Goal: Check status: Check status

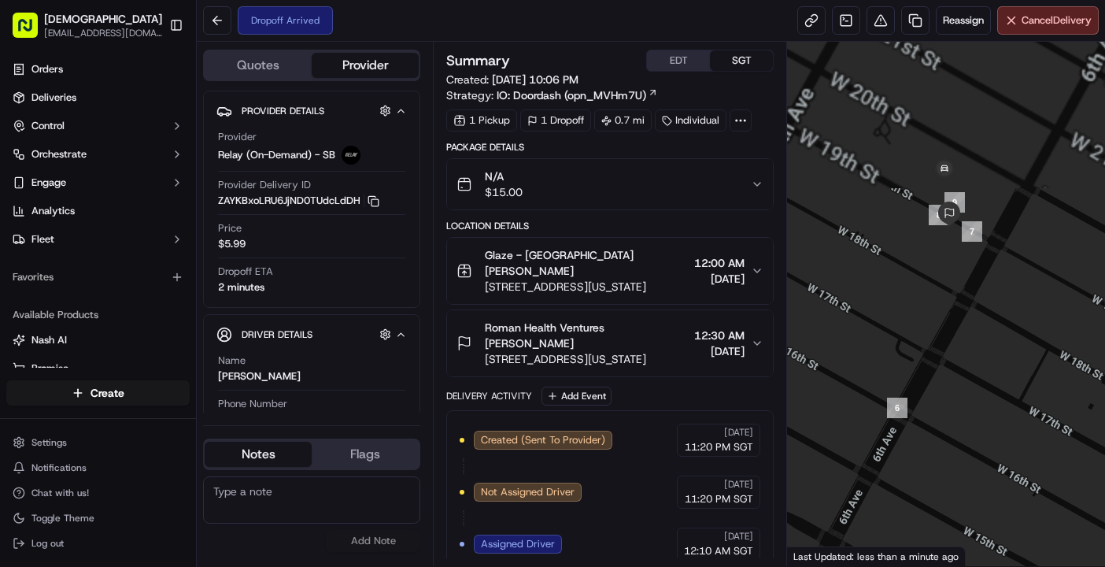
drag, startPoint x: 889, startPoint y: 220, endPoint x: 968, endPoint y: 293, distance: 107.5
click at [968, 293] on div at bounding box center [946, 304] width 318 height 524
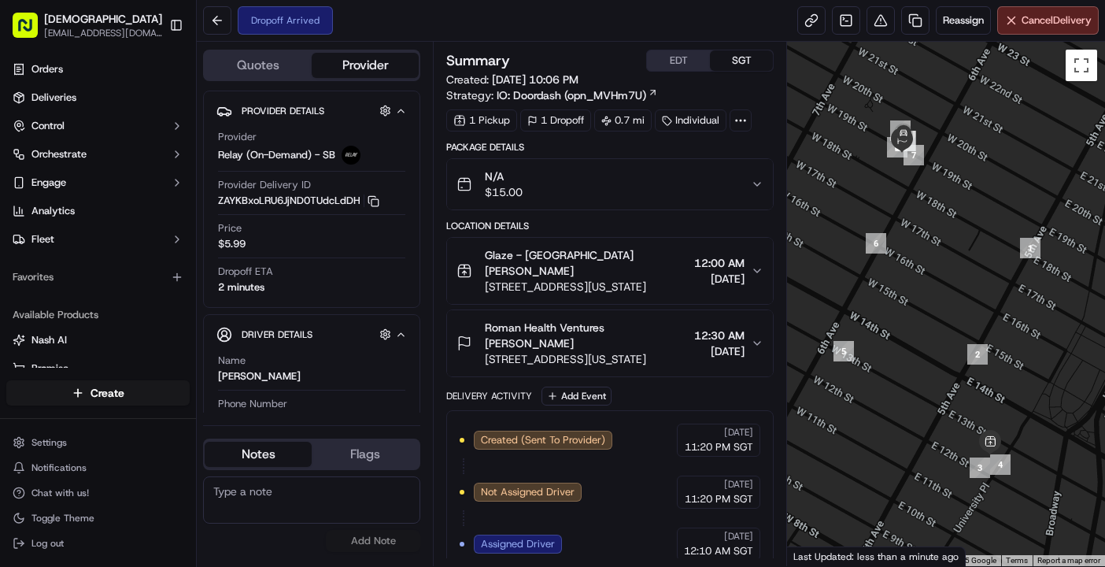
click at [435, 39] on div "Dropoff Arrived Reassign Cancel Delivery" at bounding box center [651, 21] width 908 height 42
click at [921, 520] on div at bounding box center [946, 304] width 318 height 524
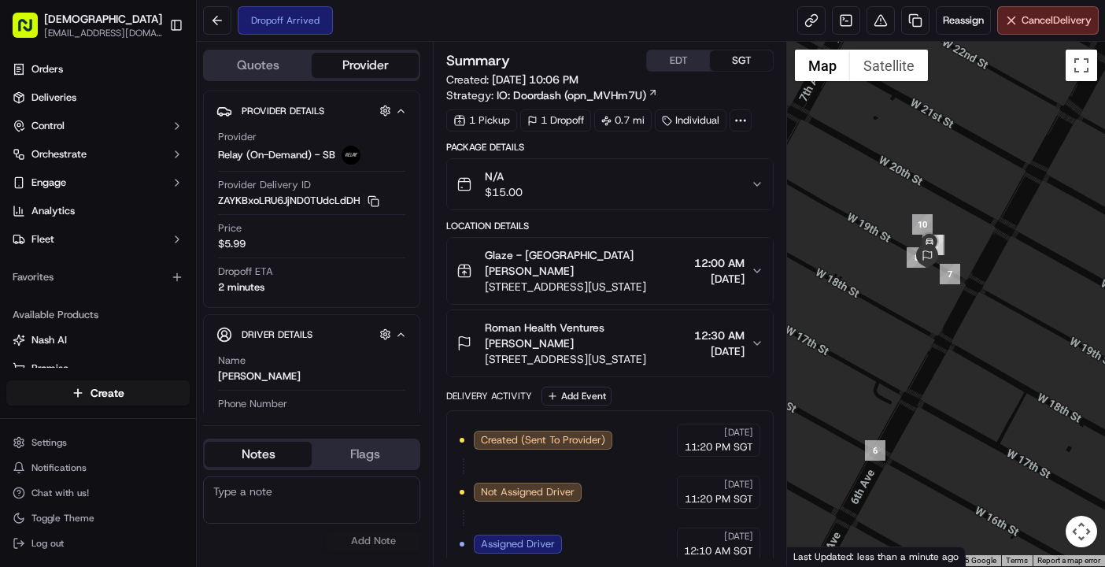
drag, startPoint x: 895, startPoint y: 156, endPoint x: 948, endPoint y: 294, distance: 147.8
click at [948, 294] on div at bounding box center [946, 304] width 318 height 524
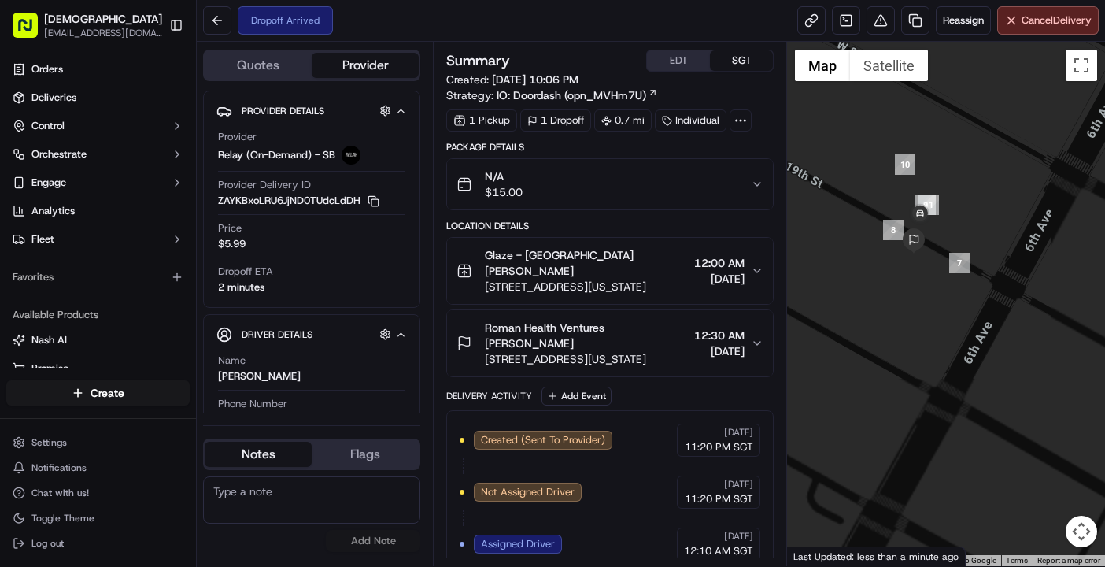
drag, startPoint x: 881, startPoint y: 283, endPoint x: 892, endPoint y: 335, distance: 53.1
click at [892, 335] on div at bounding box center [946, 304] width 318 height 524
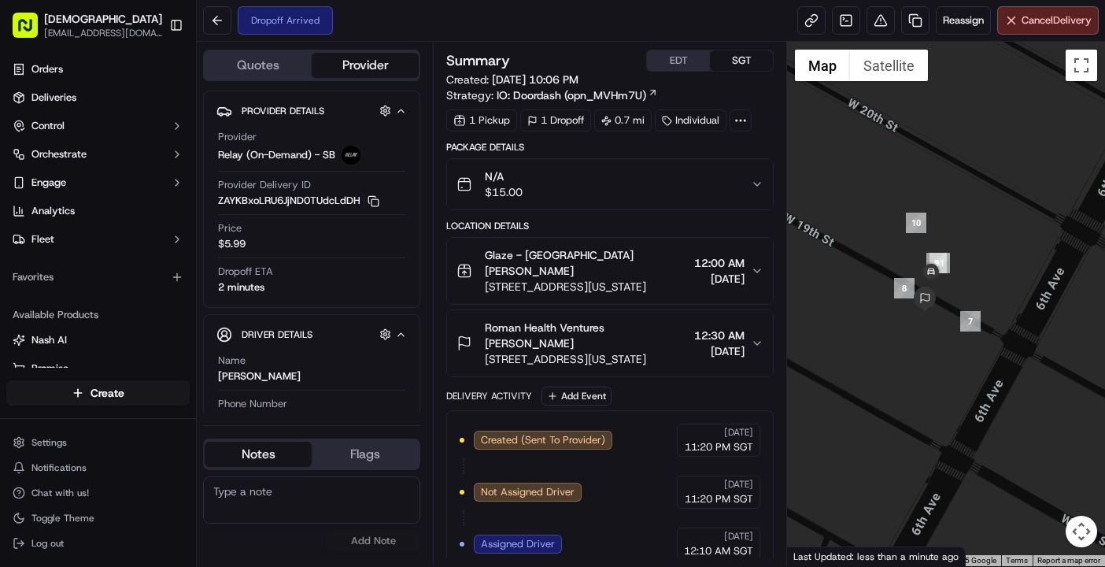
click at [697, 552] on span "12:10 AM SGT" at bounding box center [718, 551] width 69 height 14
click at [310, 562] on div "Quotes Provider Provider Details Hidden ( 3 ) Provider Relay (On-Demand) - SB P…" at bounding box center [315, 304] width 236 height 524
click at [867, 501] on div at bounding box center [946, 304] width 318 height 524
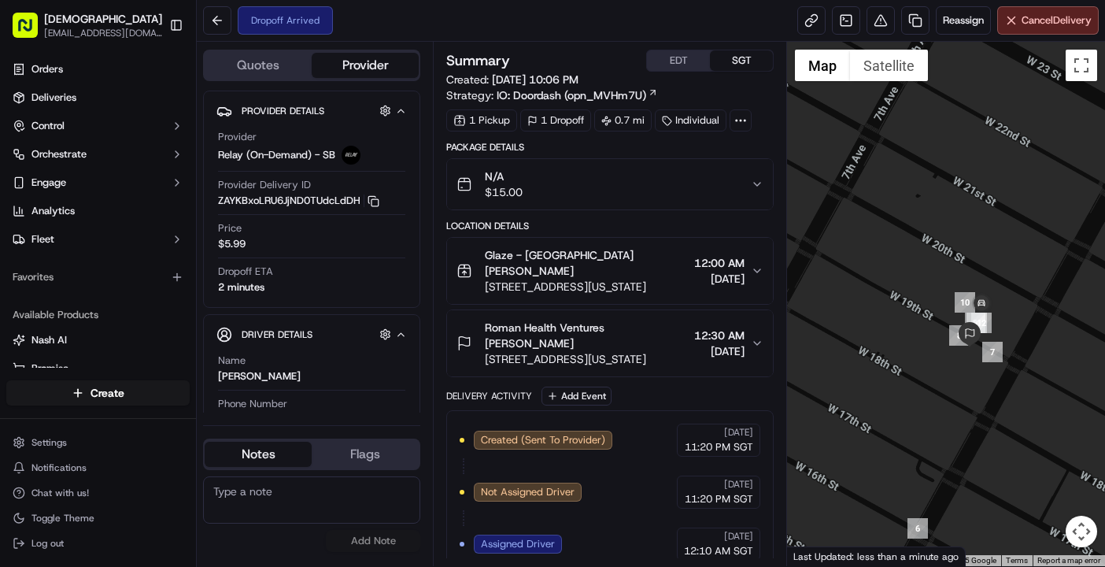
drag, startPoint x: 907, startPoint y: 342, endPoint x: 962, endPoint y: 360, distance: 57.5
click at [962, 360] on div at bounding box center [946, 304] width 318 height 524
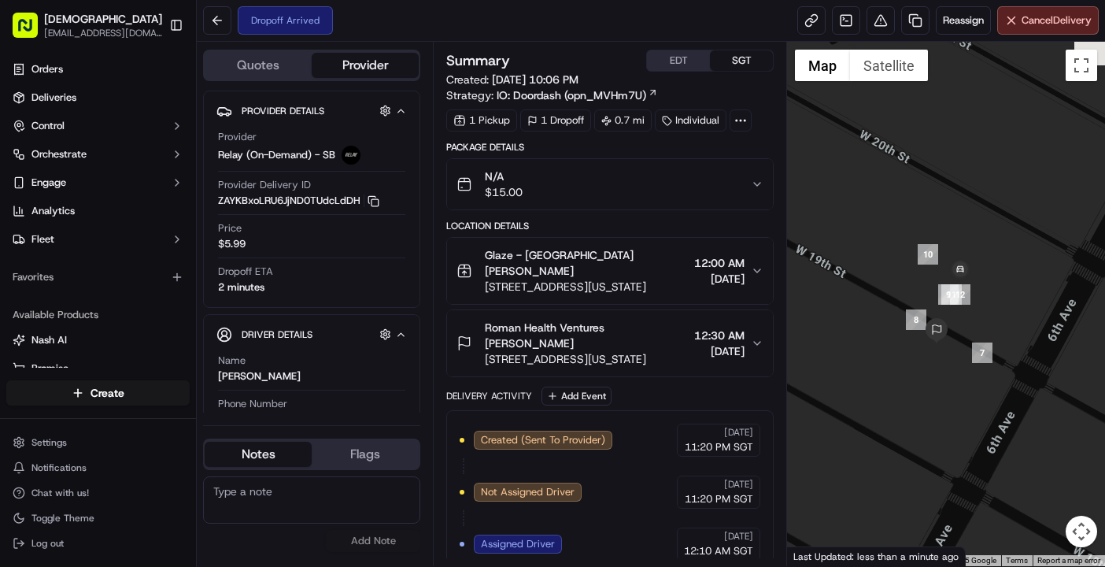
drag, startPoint x: 907, startPoint y: 365, endPoint x: 844, endPoint y: 366, distance: 63.0
click at [844, 366] on div at bounding box center [946, 304] width 318 height 524
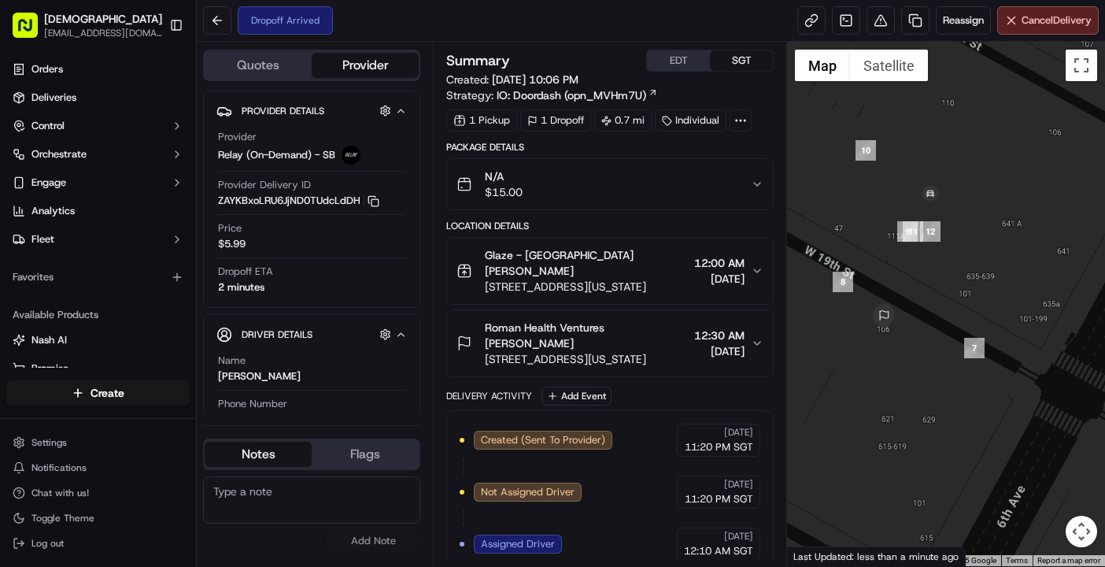
drag, startPoint x: 964, startPoint y: 306, endPoint x: 921, endPoint y: 379, distance: 84.4
click at [921, 379] on div at bounding box center [946, 304] width 318 height 524
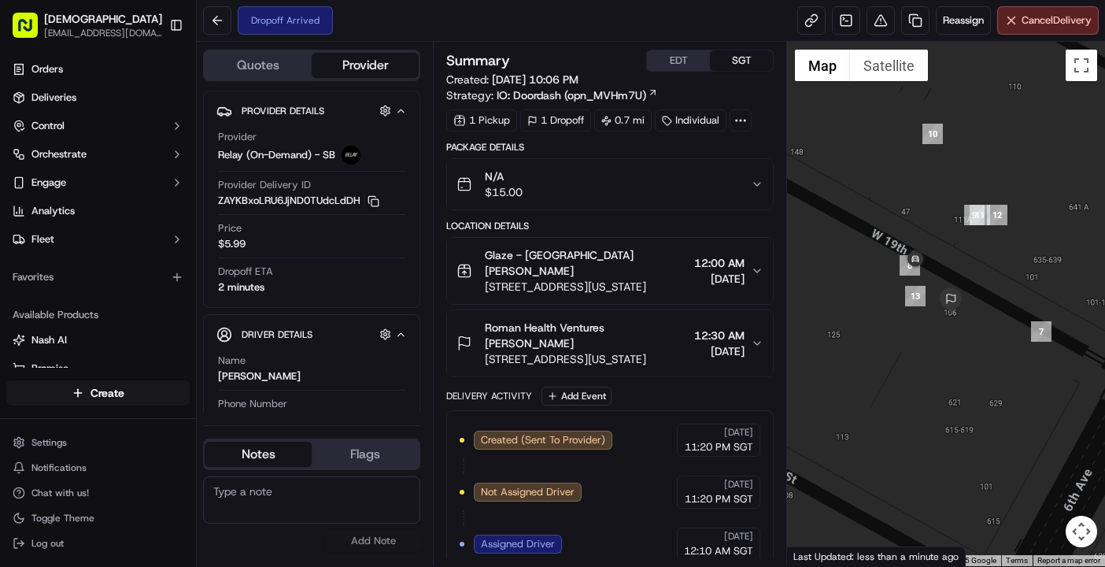
drag, startPoint x: 900, startPoint y: 368, endPoint x: 958, endPoint y: 349, distance: 60.5
click at [958, 349] on div at bounding box center [946, 304] width 318 height 524
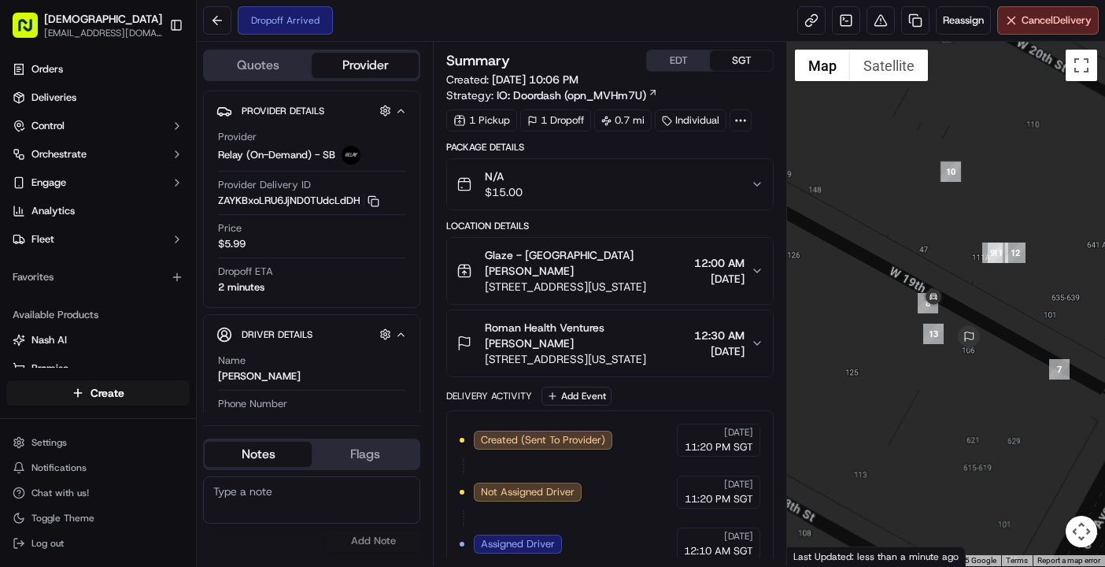
drag, startPoint x: 869, startPoint y: 323, endPoint x: 910, endPoint y: 338, distance: 43.8
click at [910, 338] on div at bounding box center [946, 304] width 318 height 524
click at [253, 545] on div "No results found Add Note" at bounding box center [311, 514] width 217 height 76
click at [291, 543] on div "No results found Add Note" at bounding box center [311, 514] width 217 height 76
click at [291, 555] on div "No results found Add Note" at bounding box center [311, 514] width 217 height 88
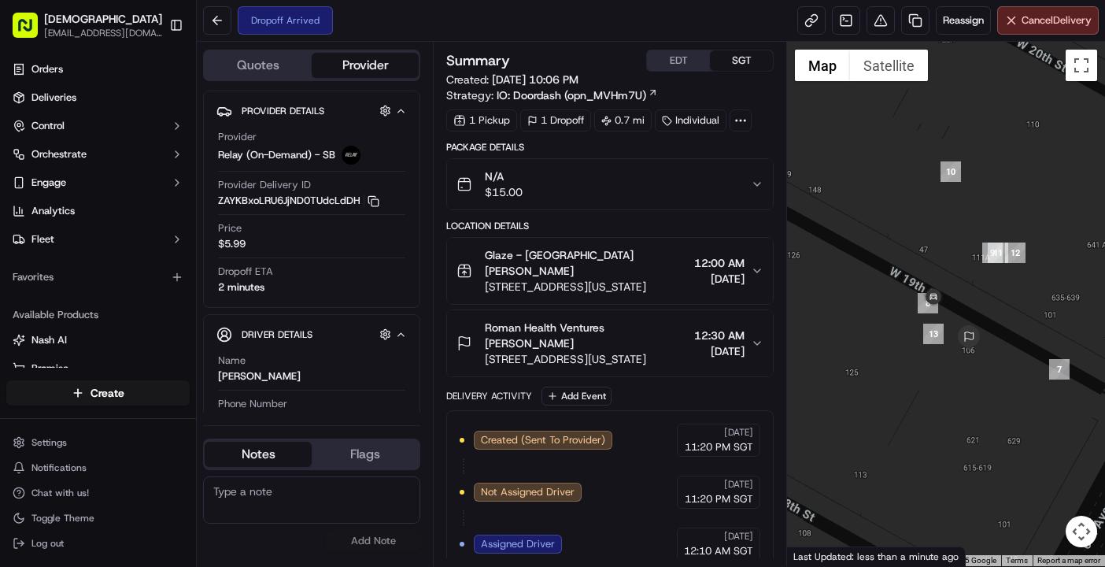
click at [285, 548] on div "No results found Add Note" at bounding box center [311, 514] width 217 height 76
click at [238, 549] on div "No results found Add Note" at bounding box center [311, 514] width 217 height 76
click at [243, 543] on div "No results found Add Note" at bounding box center [311, 514] width 217 height 76
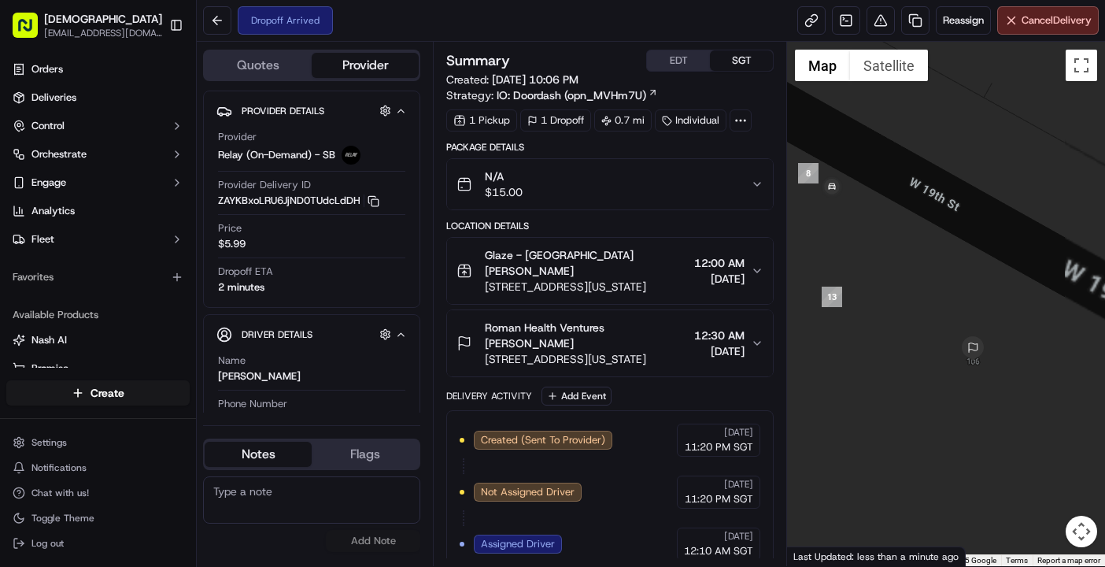
drag, startPoint x: 1007, startPoint y: 368, endPoint x: 789, endPoint y: 307, distance: 227.2
click at [789, 307] on div at bounding box center [946, 304] width 318 height 524
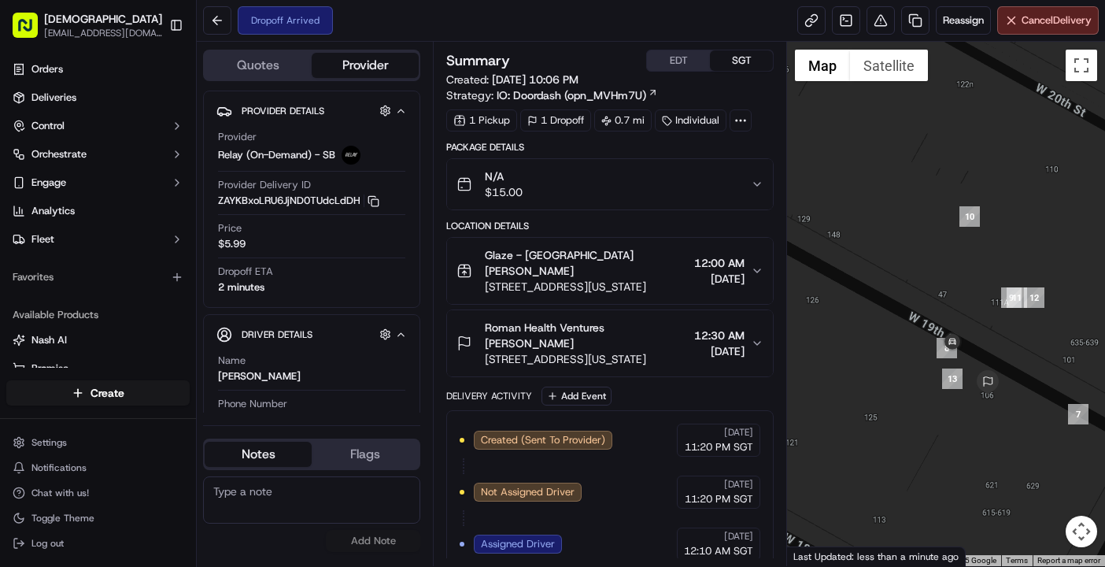
drag, startPoint x: 917, startPoint y: 434, endPoint x: 967, endPoint y: 451, distance: 53.0
click at [967, 451] on div at bounding box center [946, 304] width 318 height 524
click at [971, 452] on div at bounding box center [946, 304] width 318 height 524
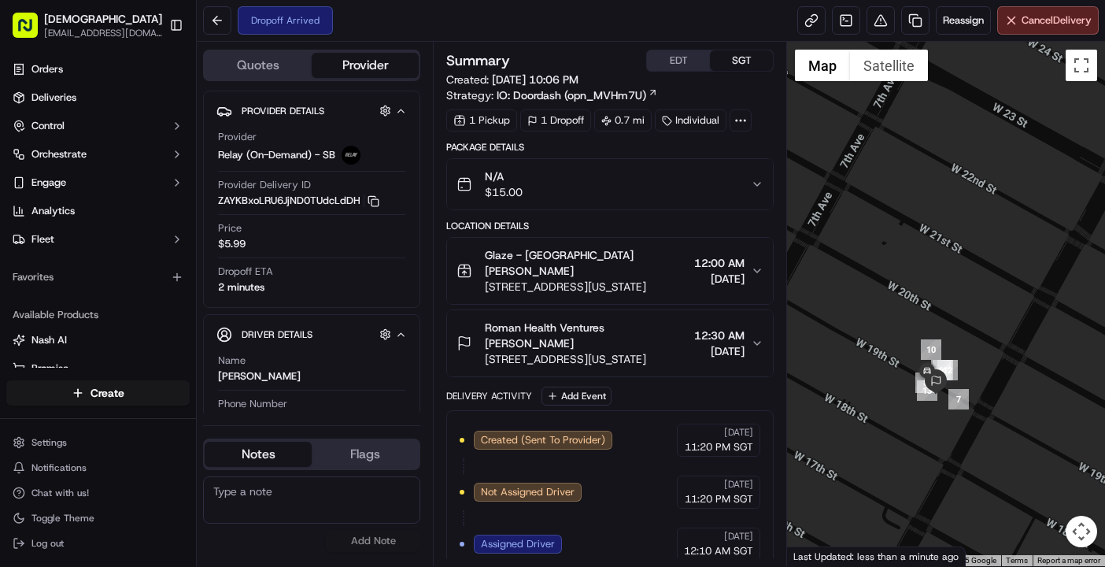
drag, startPoint x: 959, startPoint y: 480, endPoint x: 926, endPoint y: 436, distance: 54.6
click at [926, 436] on div at bounding box center [946, 304] width 318 height 524
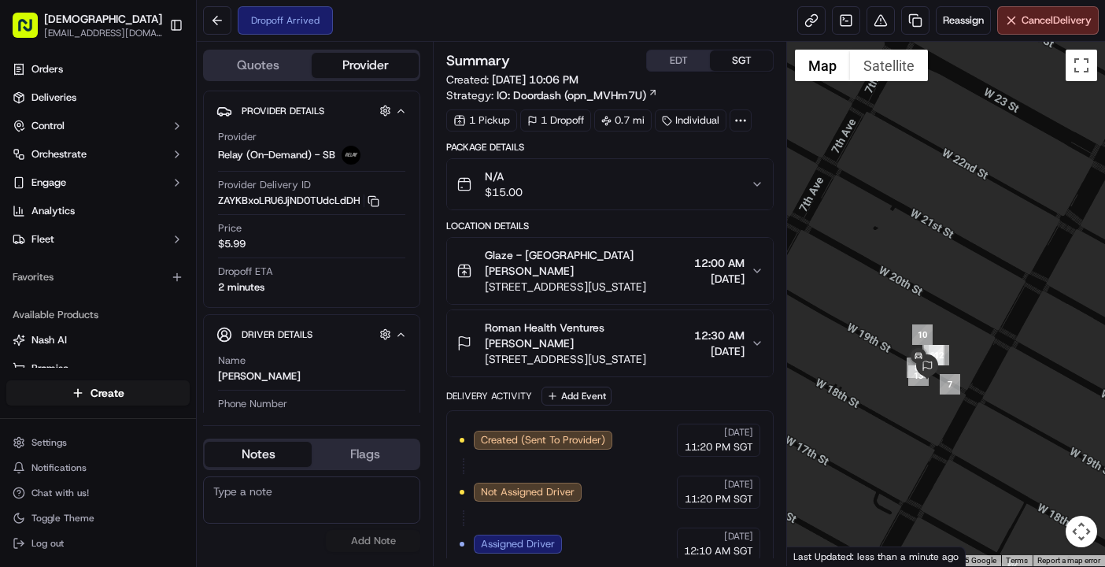
click at [955, 470] on div at bounding box center [946, 304] width 318 height 524
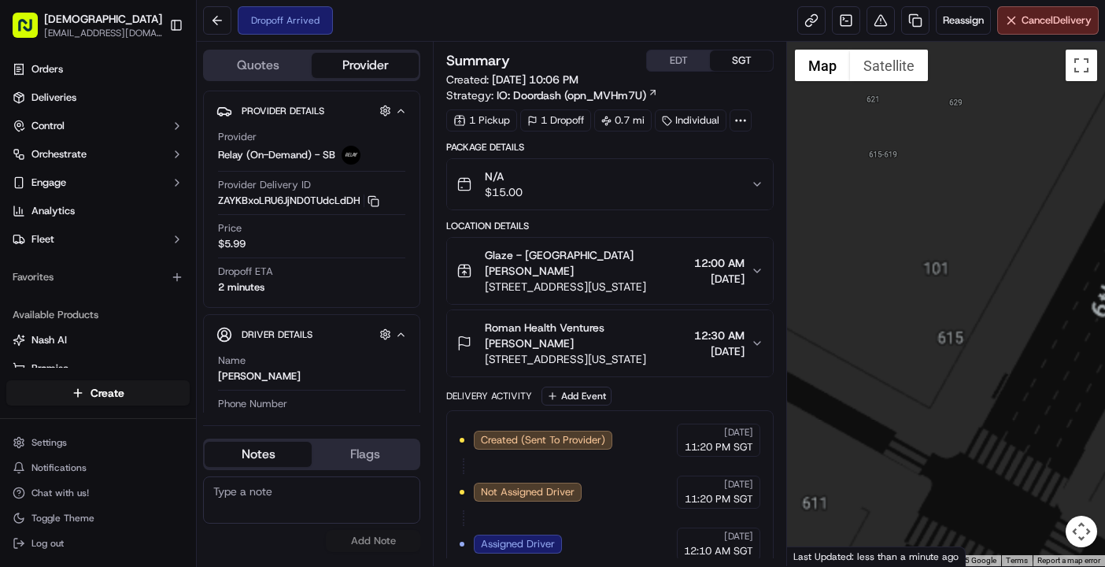
drag, startPoint x: 923, startPoint y: 161, endPoint x: 979, endPoint y: 527, distance: 369.4
click at [979, 527] on div at bounding box center [946, 304] width 318 height 524
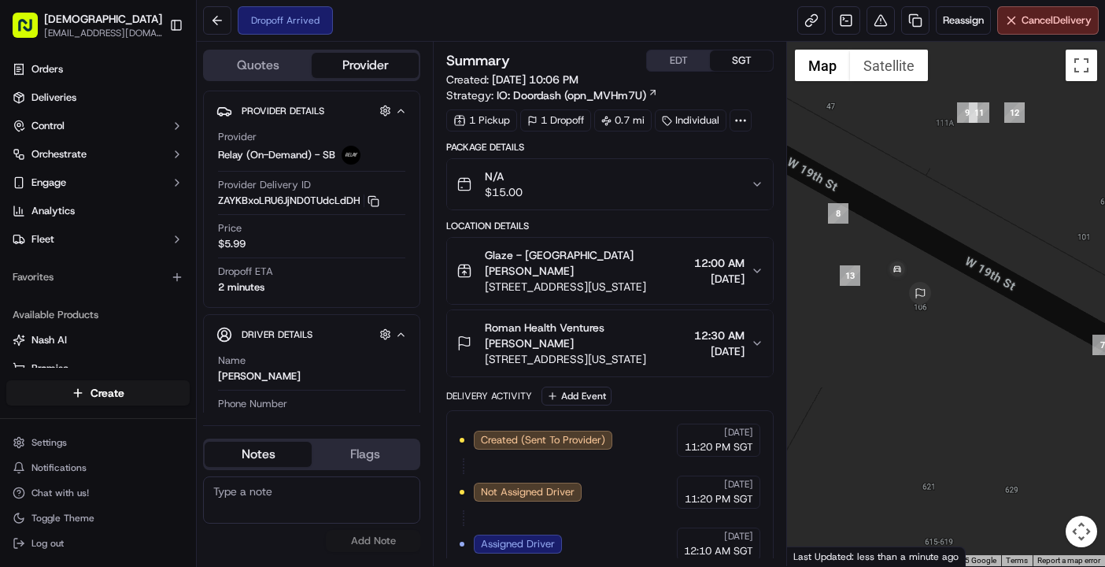
drag, startPoint x: 914, startPoint y: 250, endPoint x: 935, endPoint y: 470, distance: 220.6
click at [935, 470] on div at bounding box center [946, 304] width 318 height 524
click at [235, 543] on div "No results found Add Note" at bounding box center [311, 514] width 217 height 76
click at [262, 542] on div "No results found Add Note" at bounding box center [311, 514] width 217 height 76
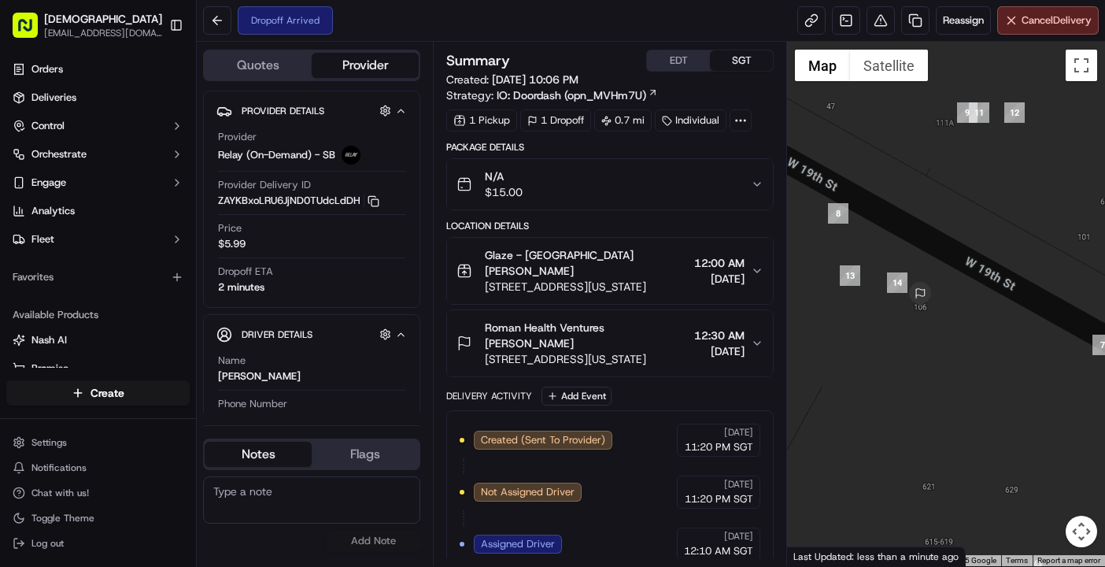
click at [343, 555] on div "No results found Add Note" at bounding box center [311, 514] width 217 height 88
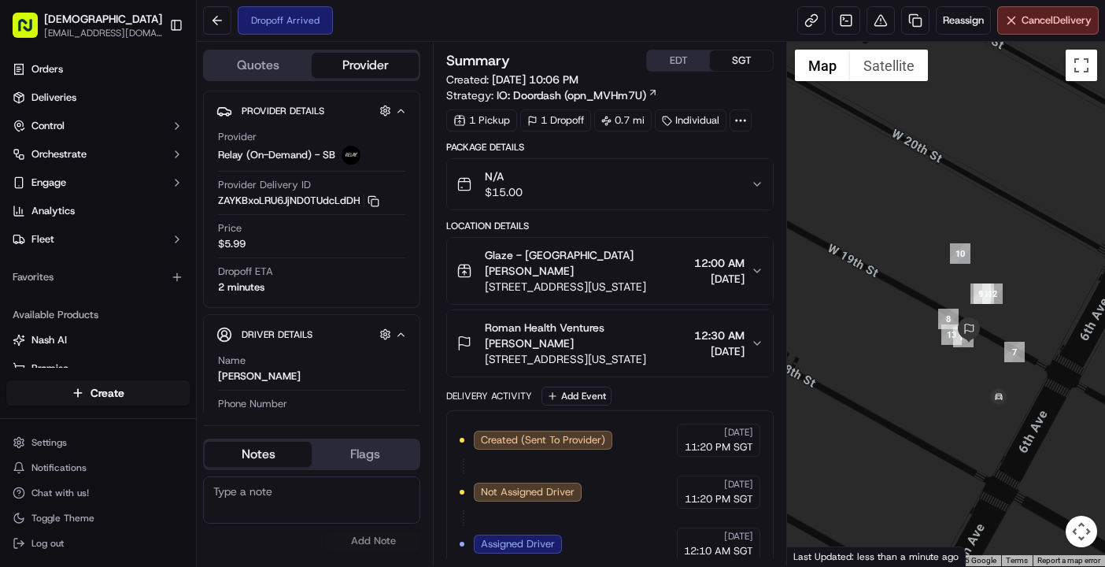
drag, startPoint x: 942, startPoint y: 432, endPoint x: 948, endPoint y: 401, distance: 31.2
click at [948, 401] on div at bounding box center [946, 304] width 318 height 524
click at [286, 556] on div "No results found Add Note" at bounding box center [311, 514] width 217 height 88
click at [731, 173] on div "N/A $15.00" at bounding box center [603, 183] width 294 height 31
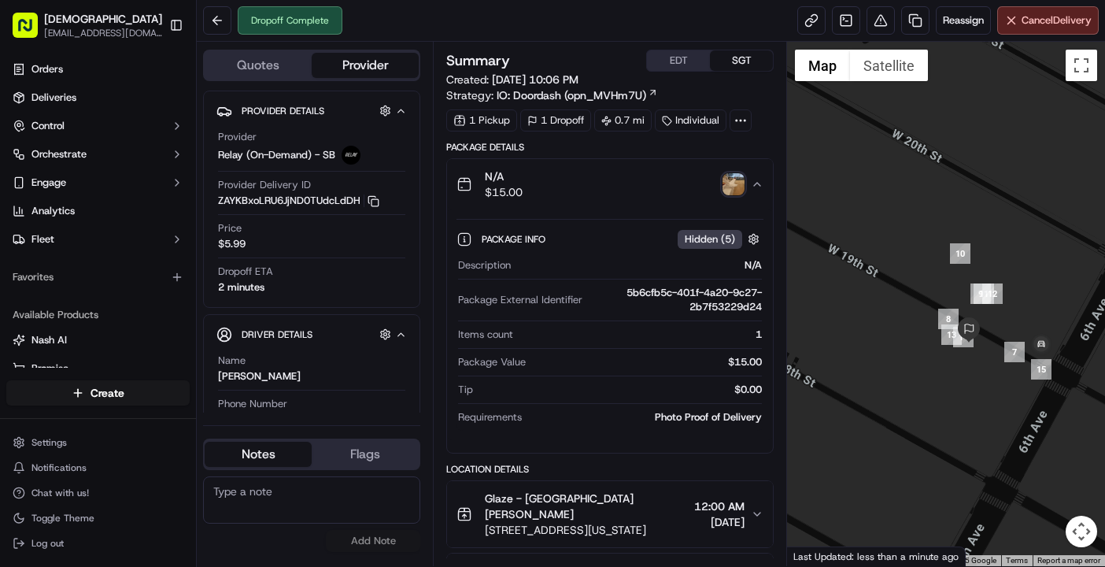
click at [737, 187] on img "button" at bounding box center [733, 184] width 22 height 22
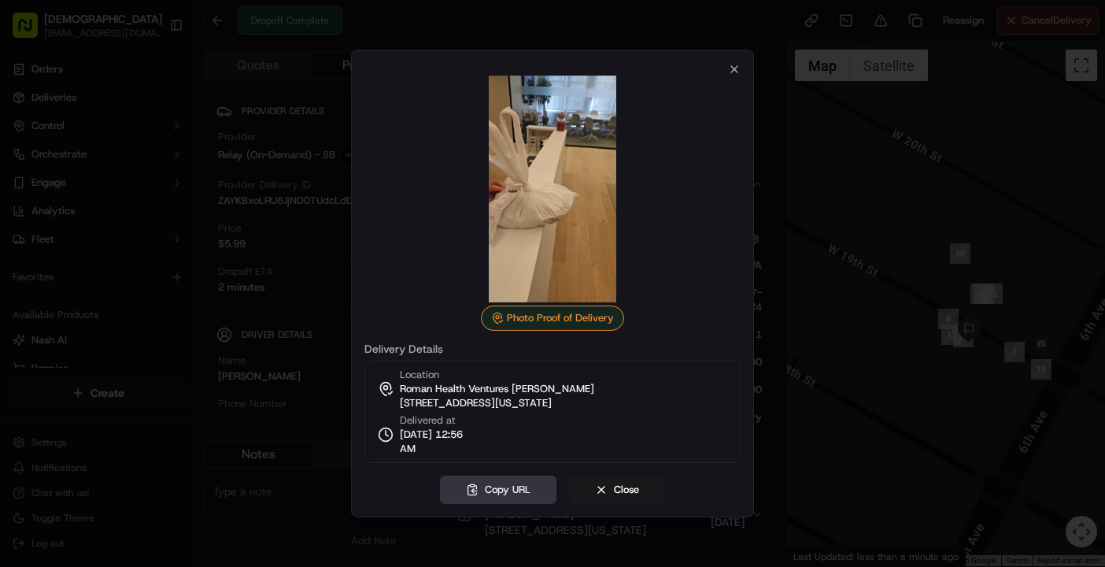
click at [508, 485] on button "Copy URL" at bounding box center [498, 489] width 116 height 28
